Goal: Download file/media

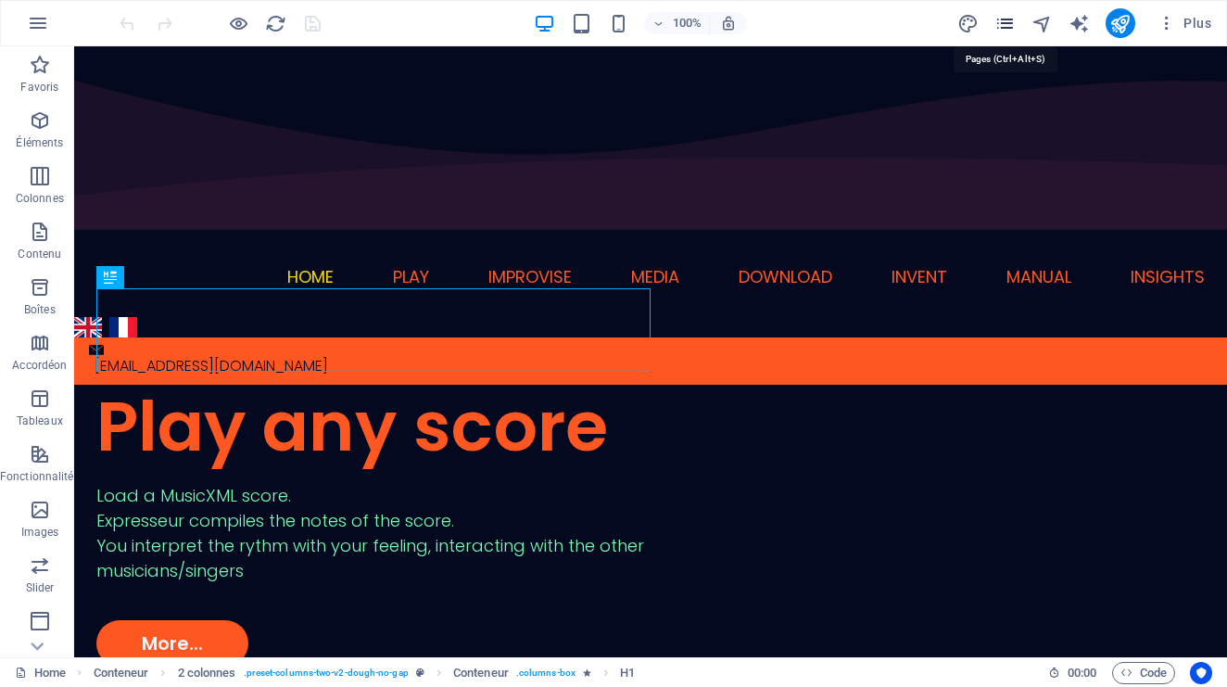
click at [1004, 28] on icon "pages" at bounding box center [1004, 23] width 21 height 21
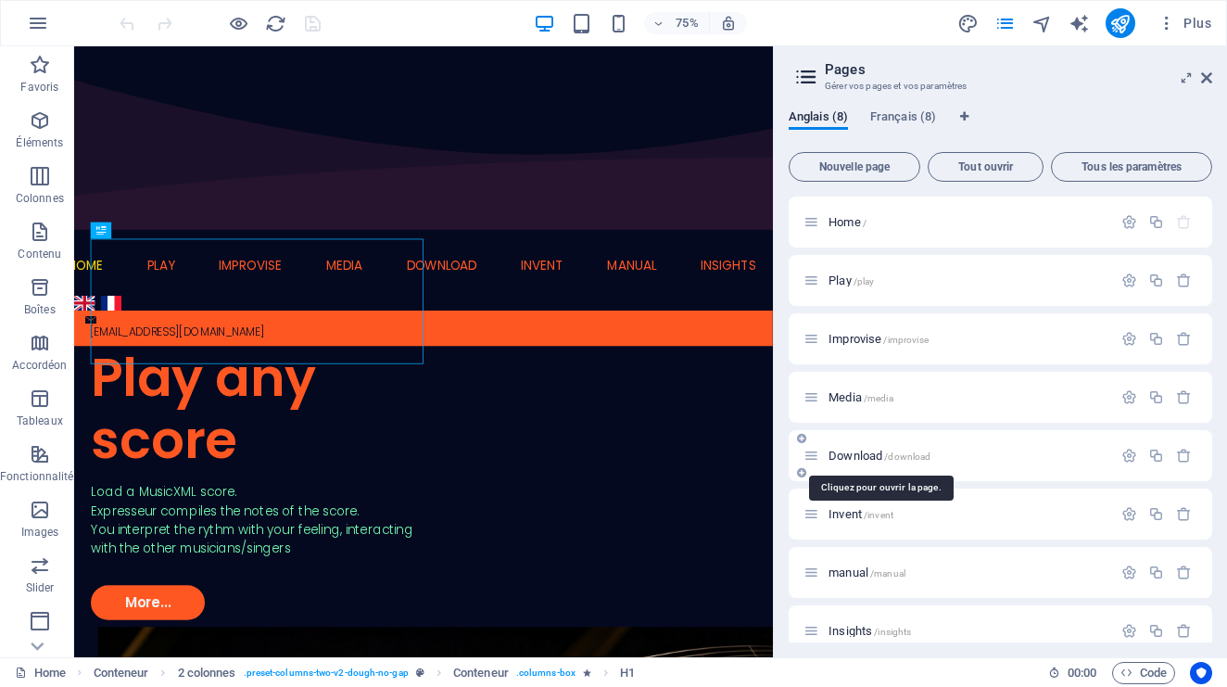
click at [883, 455] on span "Download /download" at bounding box center [879, 455] width 102 height 14
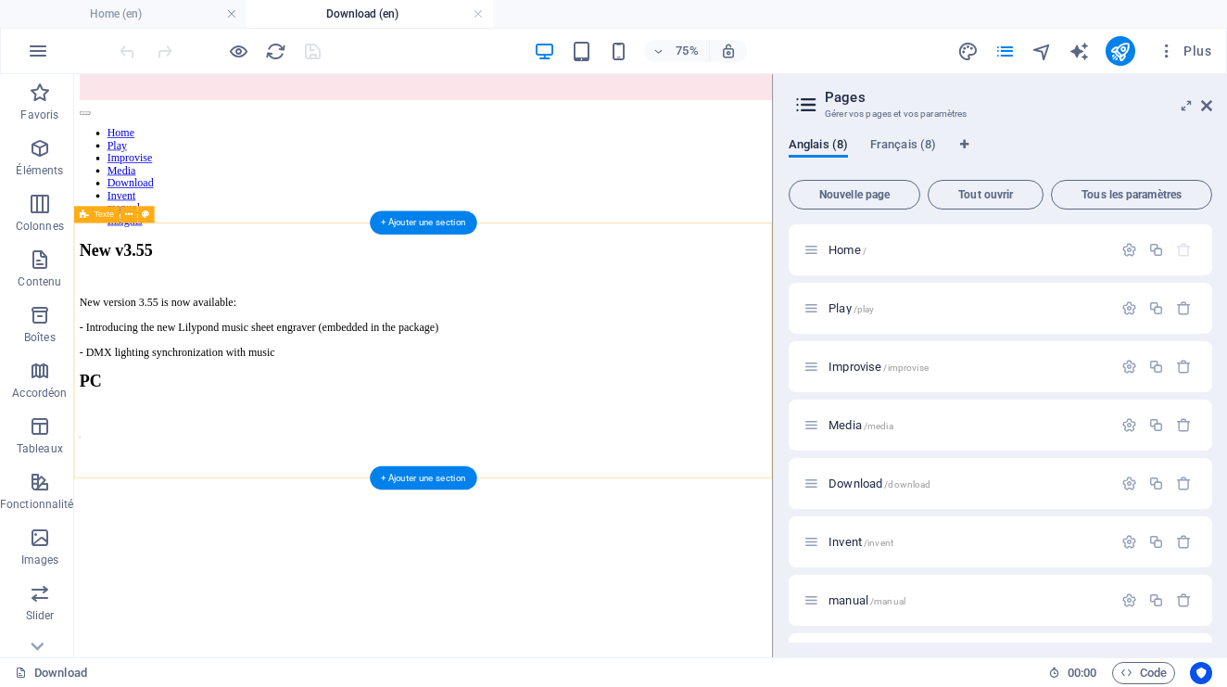
scroll to position [259, 0]
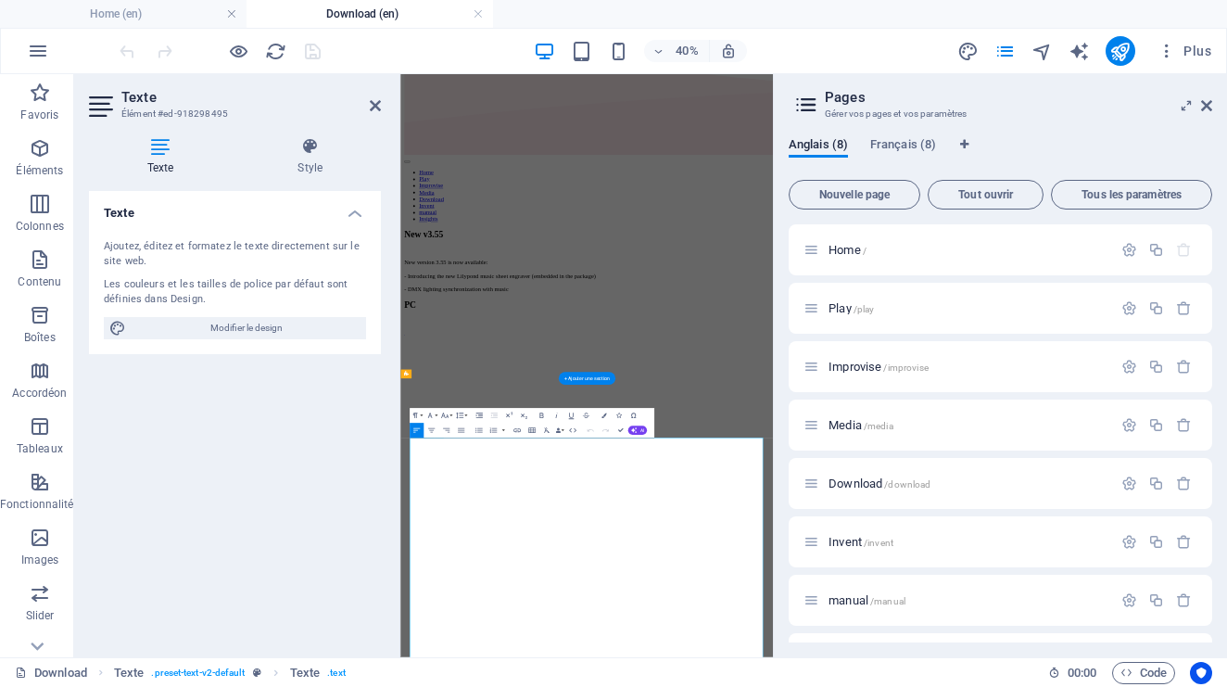
scroll to position [0, 0]
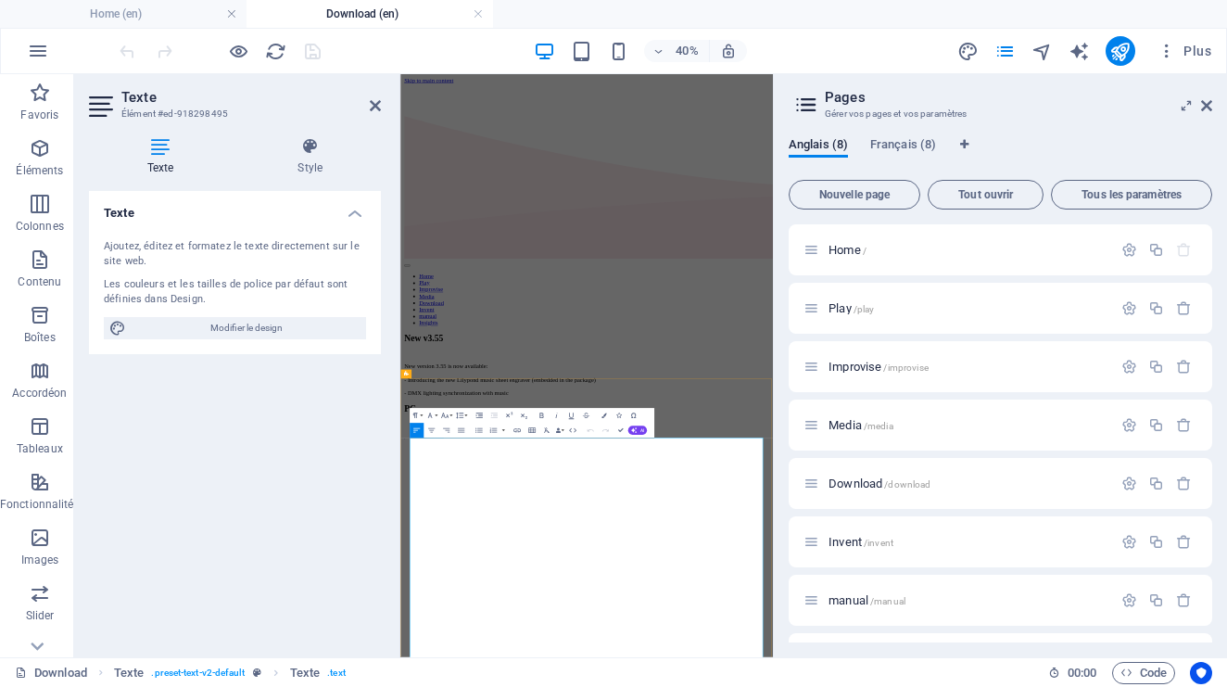
click at [442, 443] on button "Edit Link" at bounding box center [443, 435] width 14 height 15
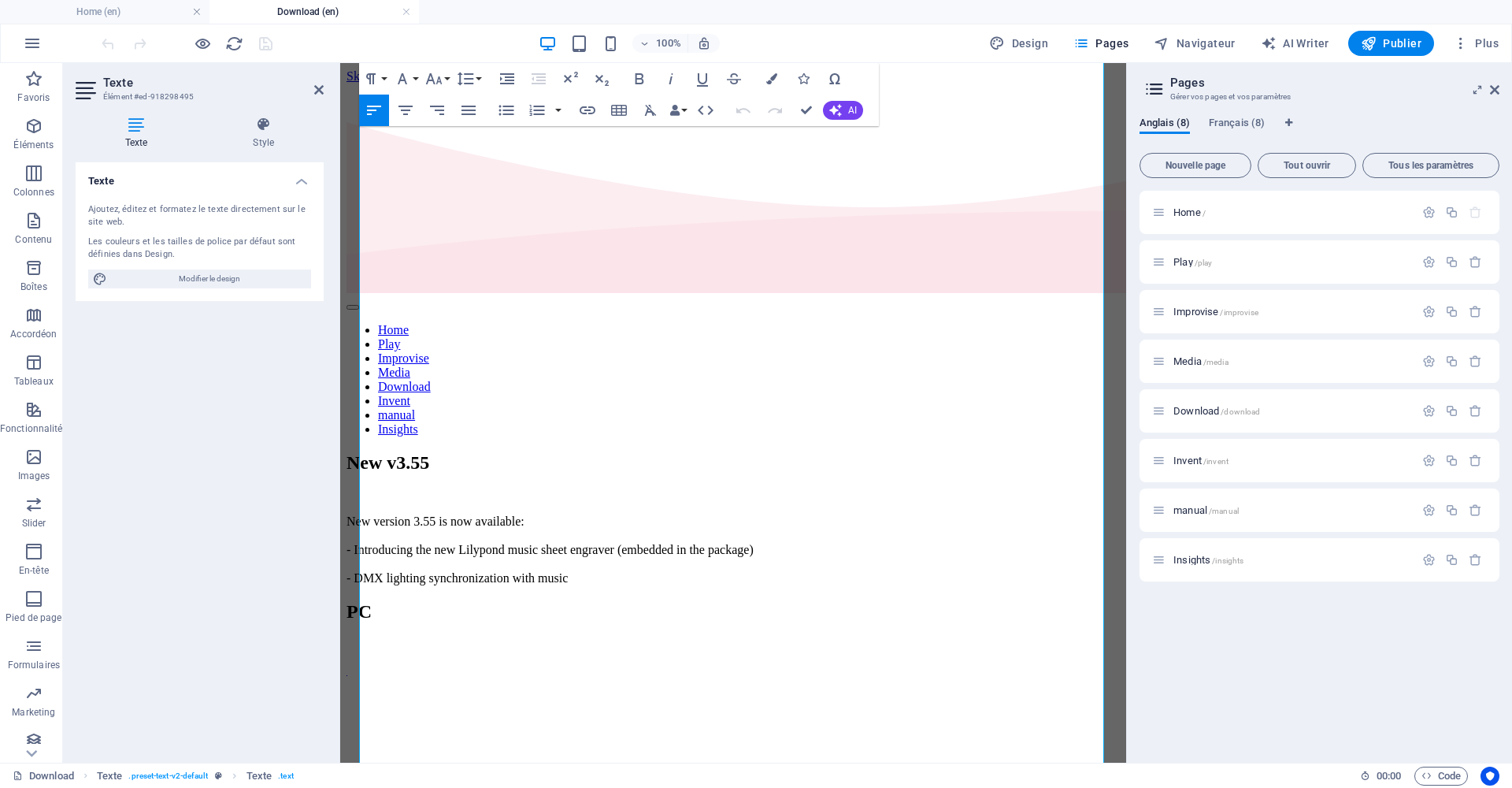
scroll to position [909, 0]
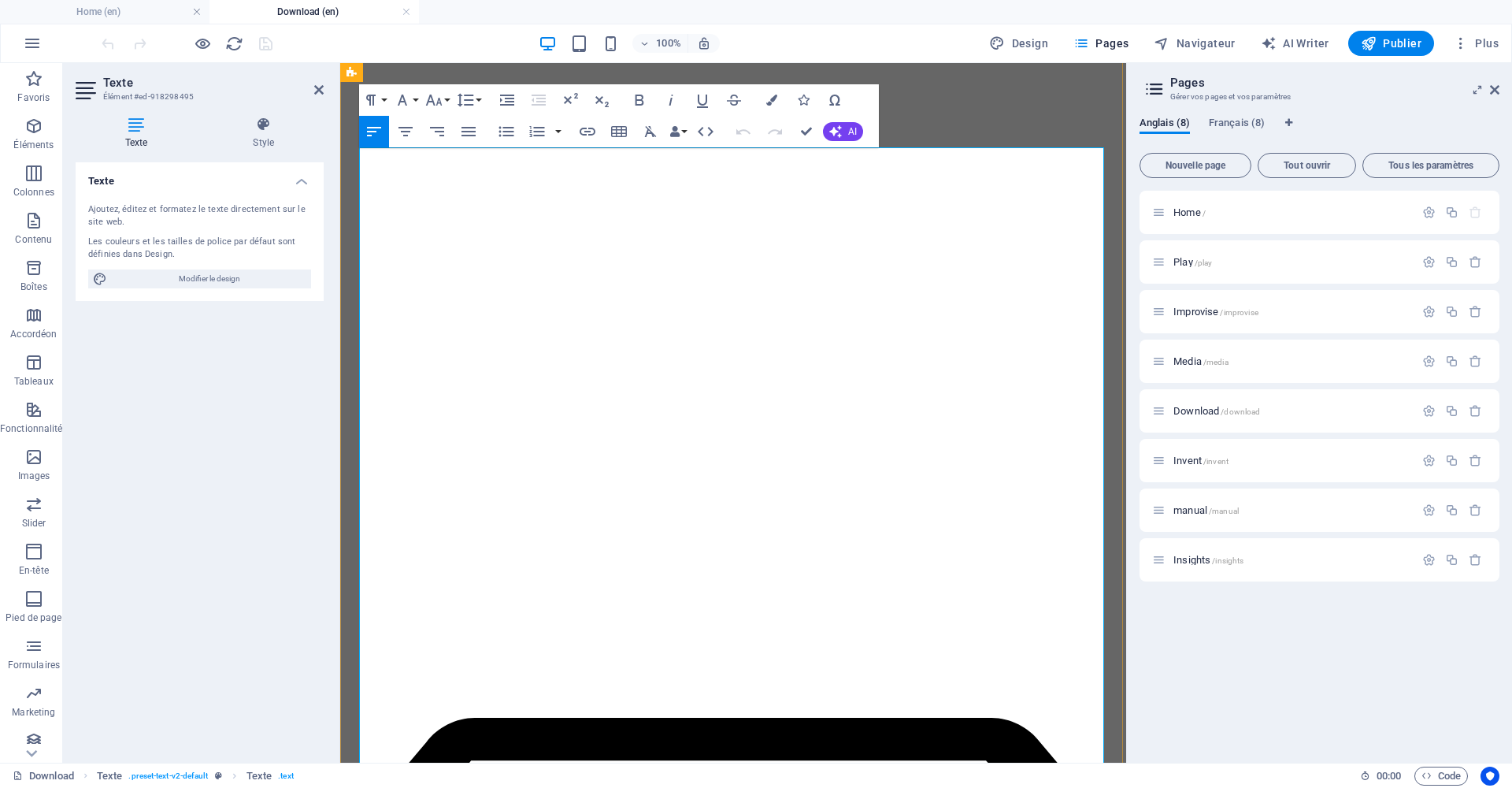
scroll to position [657, 0]
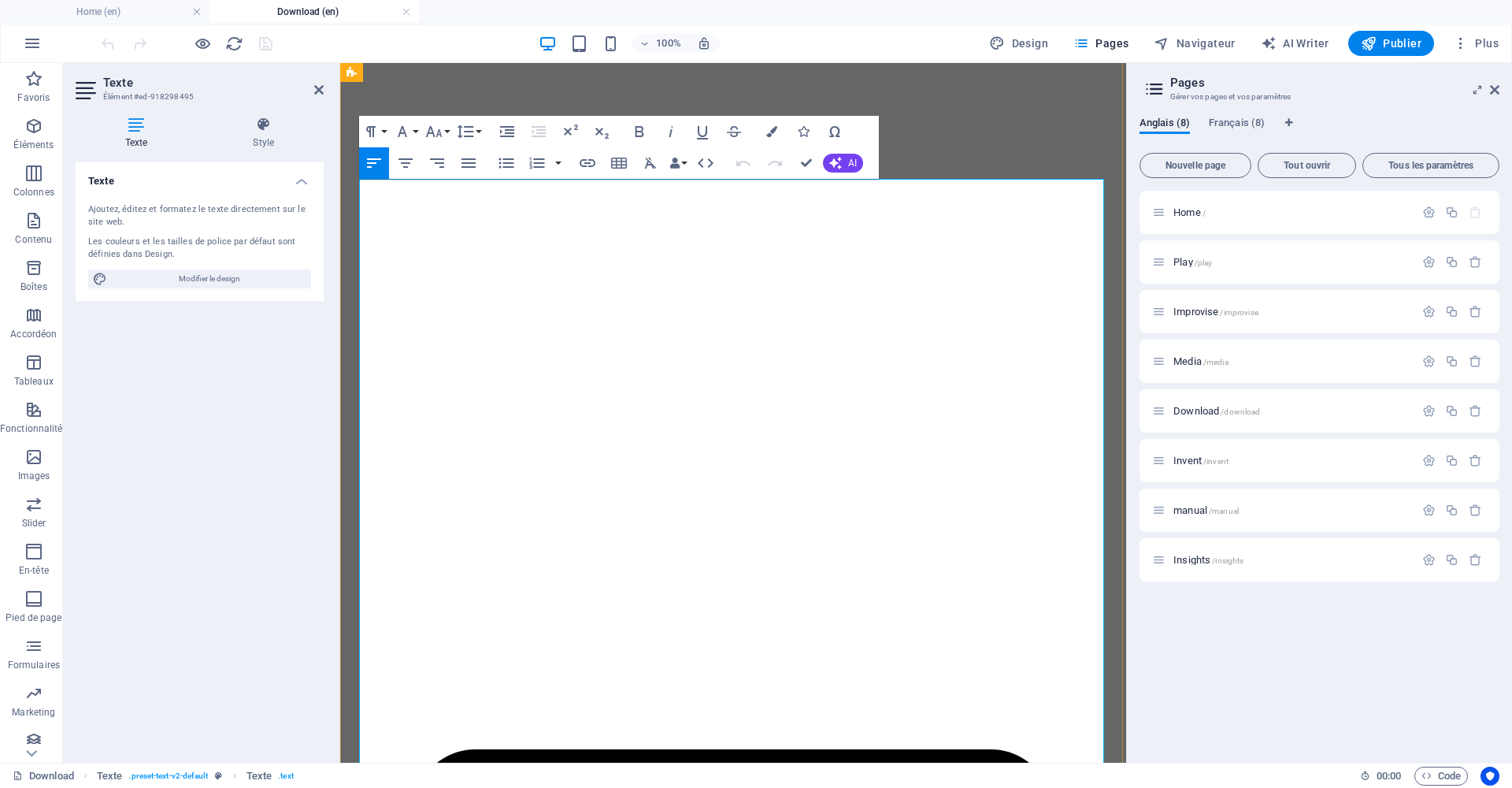
click at [585, 160] on icon "button" at bounding box center [587, 162] width 16 height 8
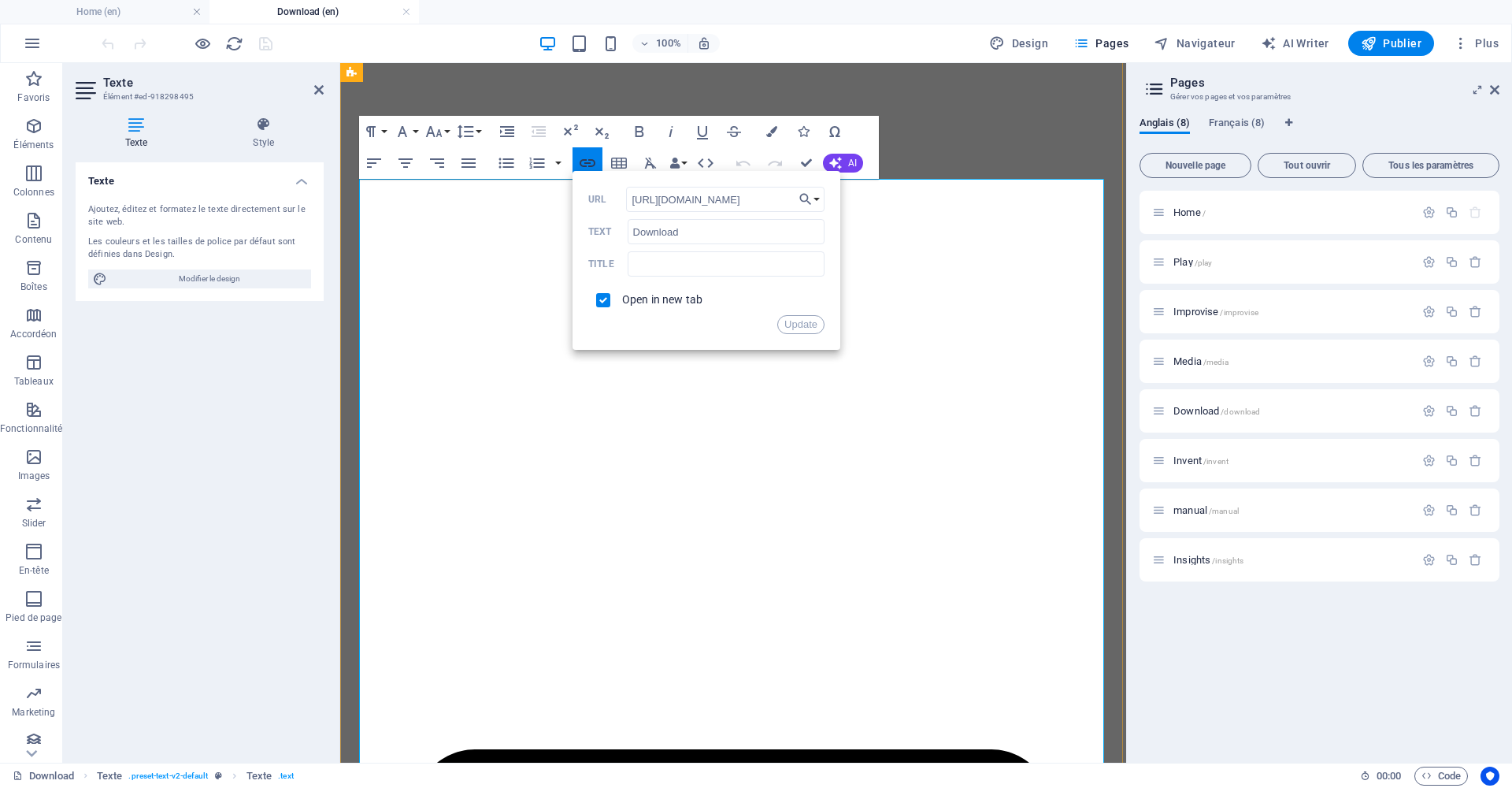
scroll to position [0, 306]
click at [819, 199] on button "Choose Link" at bounding box center [809, 200] width 30 height 26
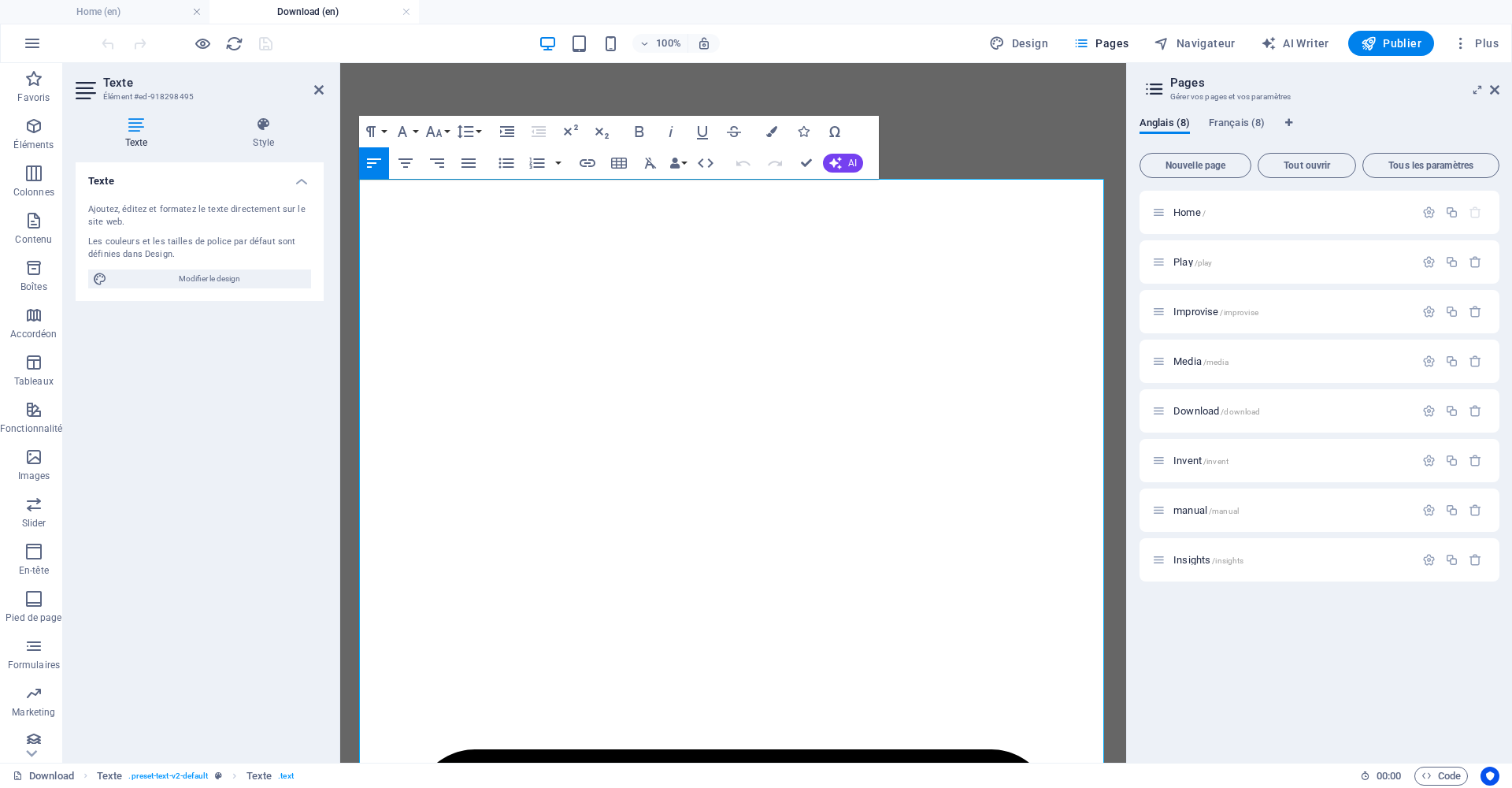
click at [252, 435] on div "Texte Ajoutez, éditez et formatez le texte directement sur le site web. Les cou…" at bounding box center [200, 456] width 248 height 587
